Goal: Transaction & Acquisition: Purchase product/service

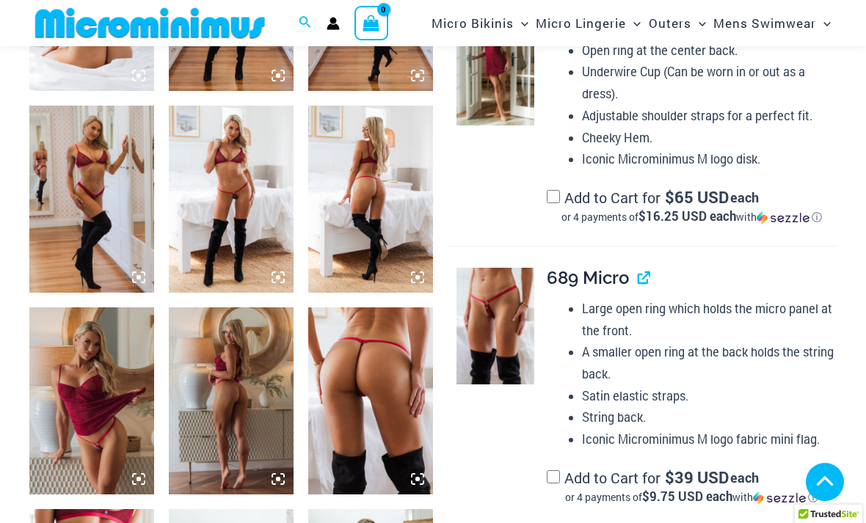
scroll to position [807, 0]
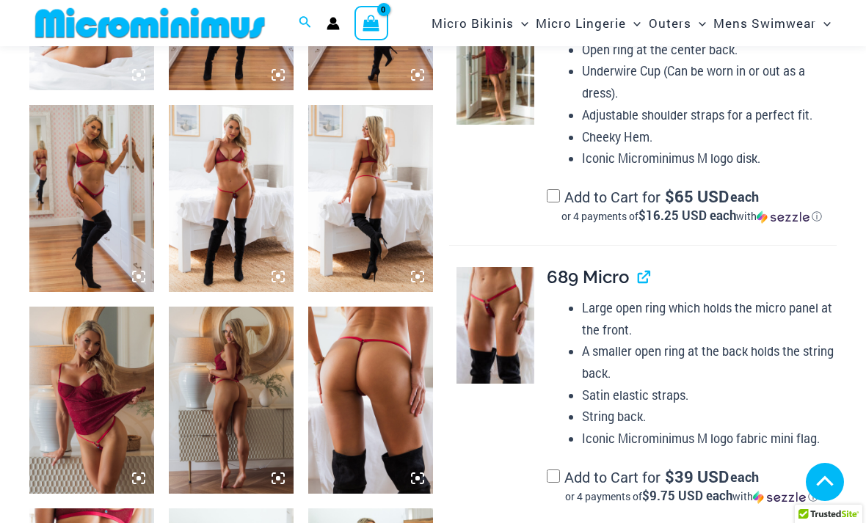
click at [471, 312] on img at bounding box center [496, 325] width 78 height 116
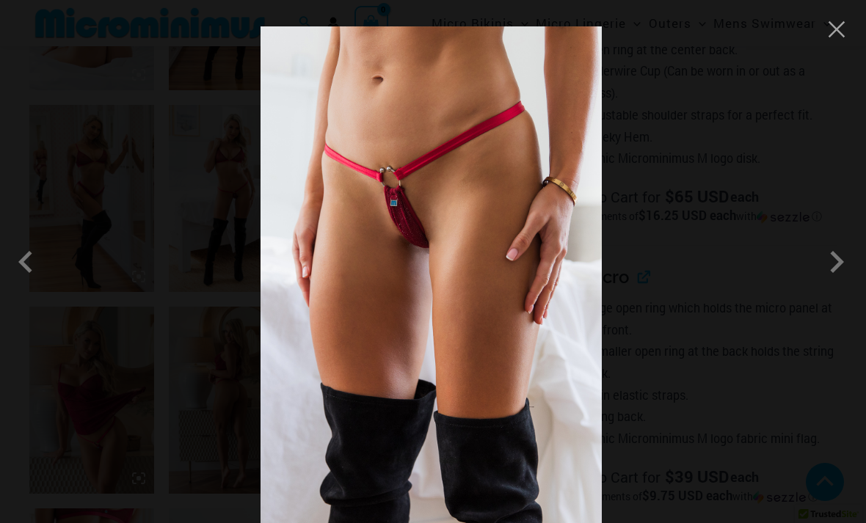
click at [845, 283] on span at bounding box center [837, 262] width 44 height 44
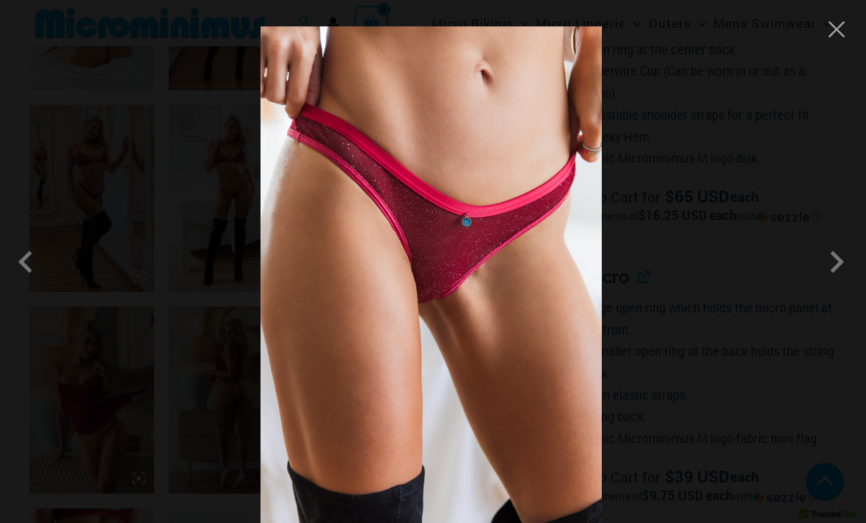
click at [828, 284] on span at bounding box center [837, 262] width 44 height 44
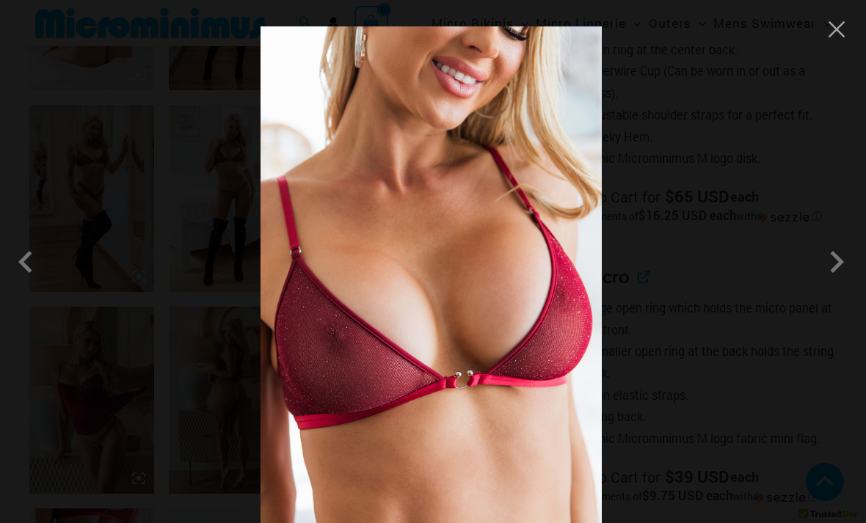
click at [835, 284] on span at bounding box center [837, 262] width 44 height 44
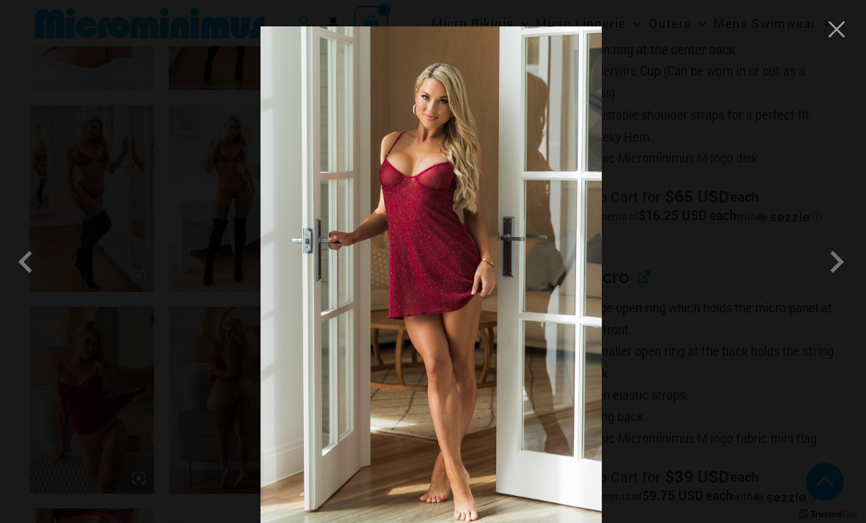
click at [839, 284] on span at bounding box center [837, 262] width 44 height 44
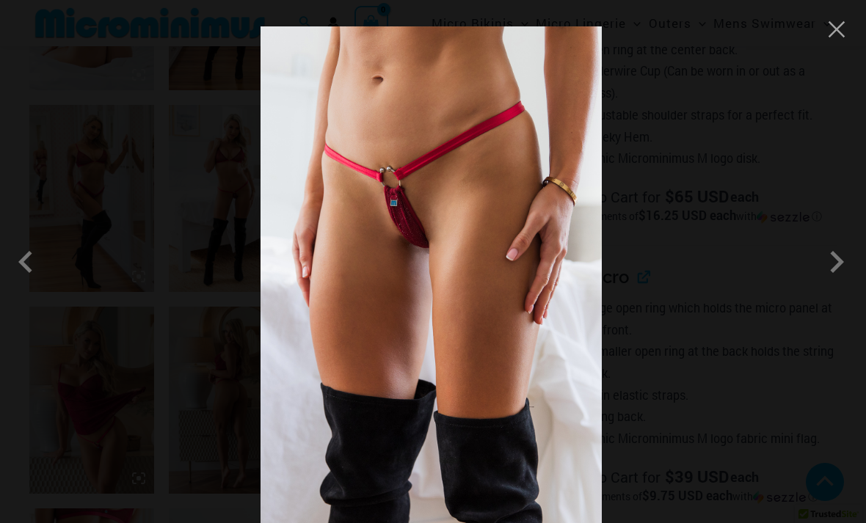
click at [835, 284] on span at bounding box center [837, 262] width 44 height 44
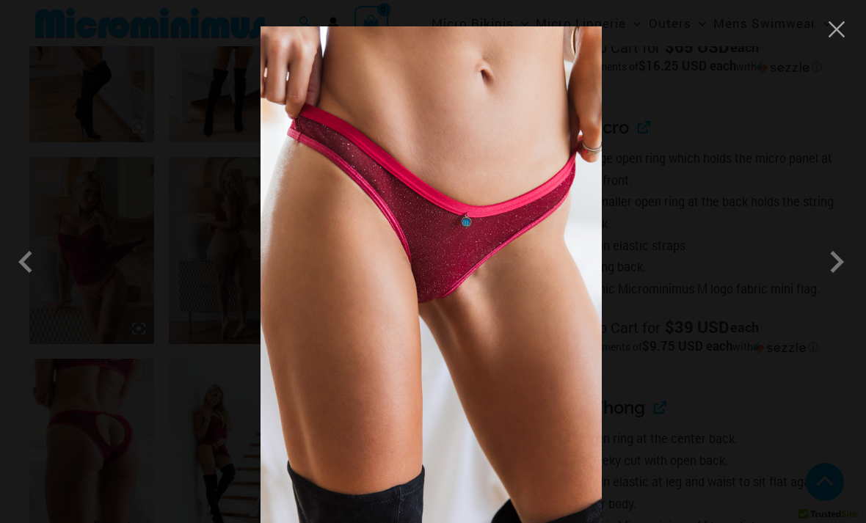
scroll to position [959, 0]
click at [835, 31] on button "Close" at bounding box center [837, 29] width 22 height 22
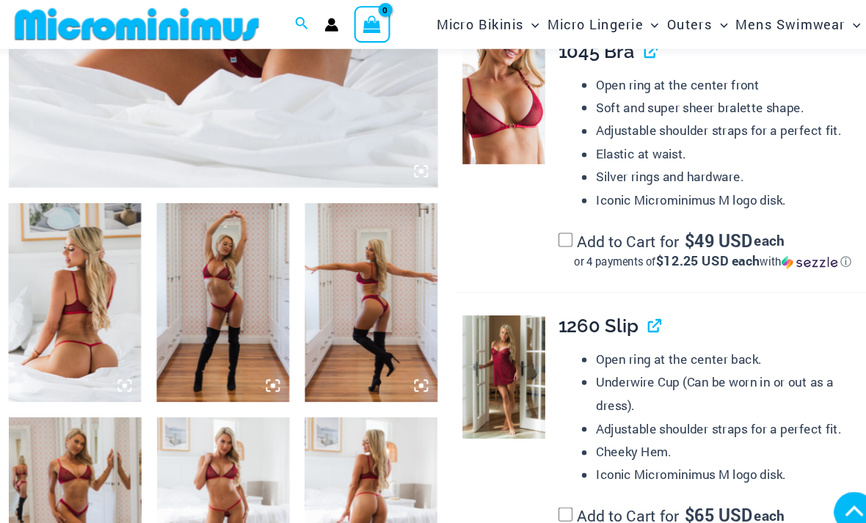
scroll to position [530, 0]
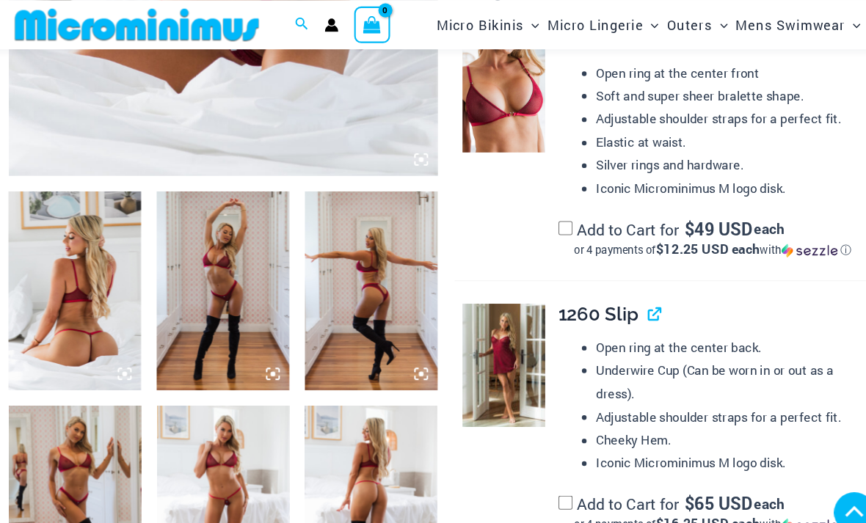
click at [79, 233] on img at bounding box center [91, 273] width 125 height 187
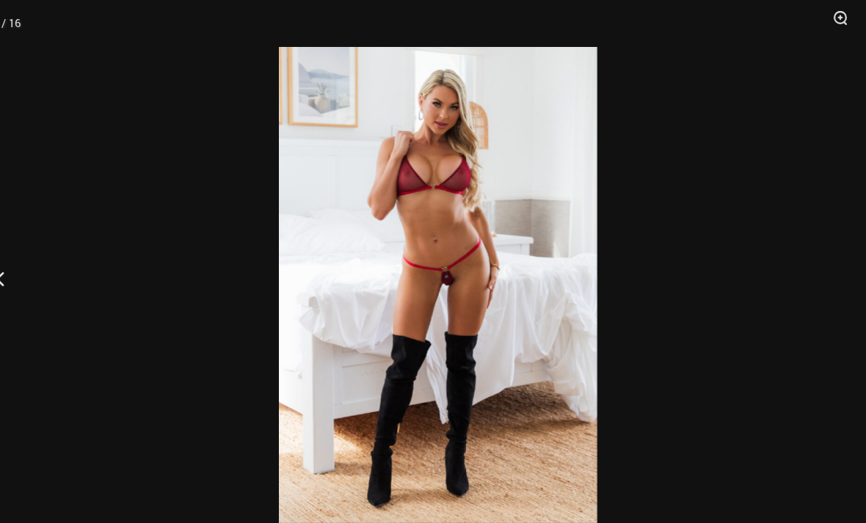
click at [791, 14] on button "Zoom" at bounding box center [806, 22] width 37 height 44
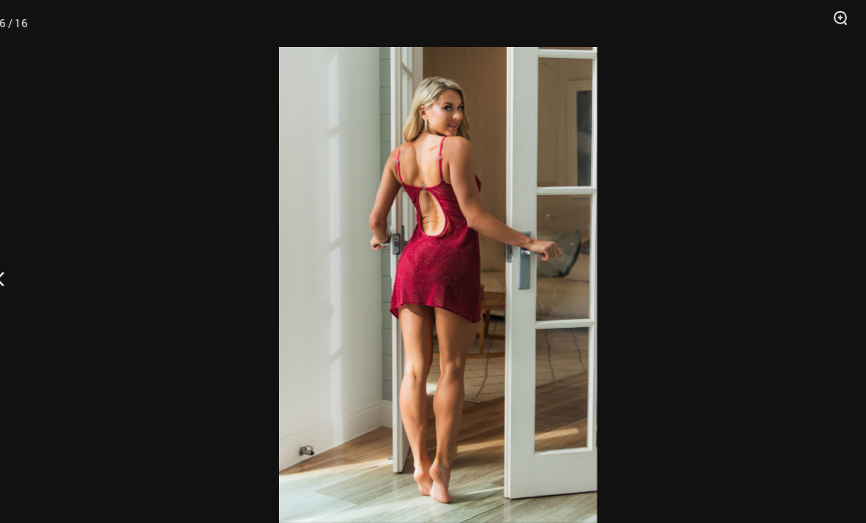
click at [793, 9] on button "Zoom" at bounding box center [806, 22] width 37 height 44
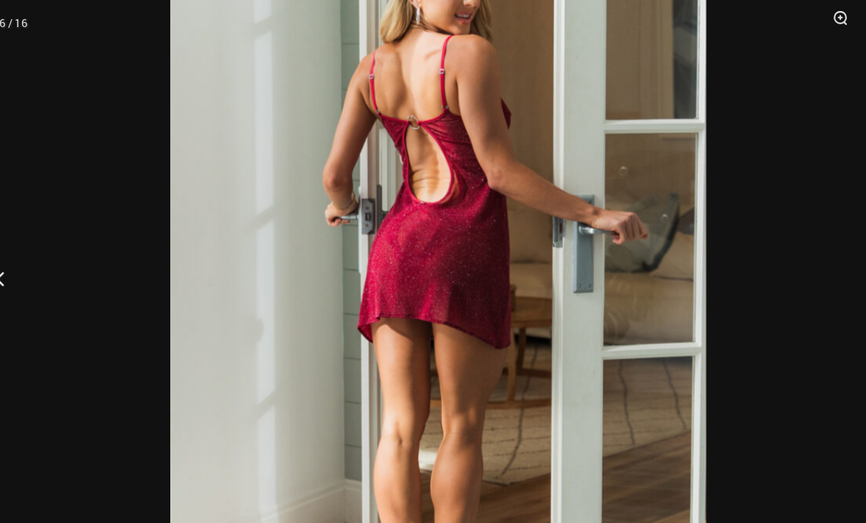
click at [788, 23] on button "Zoom" at bounding box center [806, 22] width 37 height 44
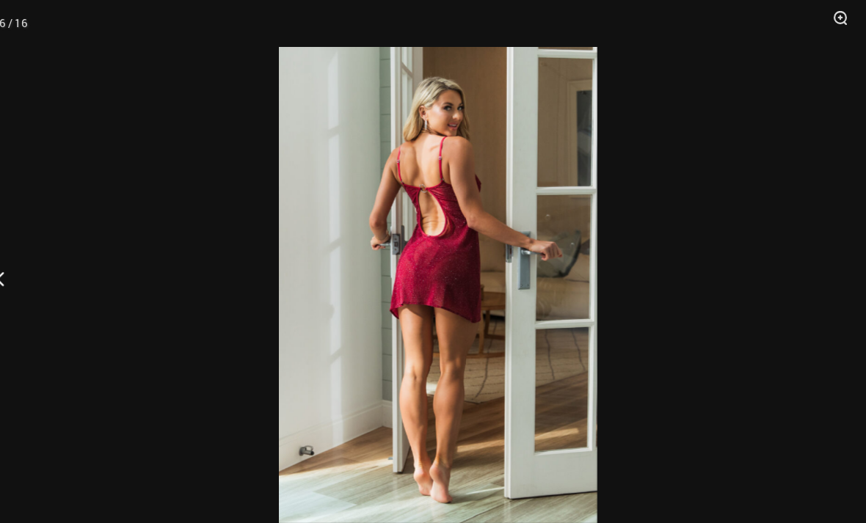
click at [796, 16] on button "Zoom" at bounding box center [806, 22] width 37 height 44
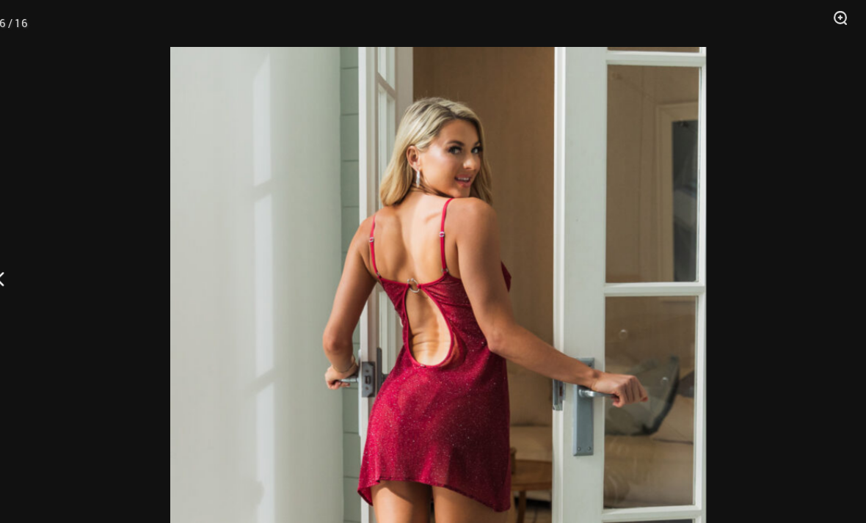
scroll to position [529, 0]
